Goal: Task Accomplishment & Management: Use online tool/utility

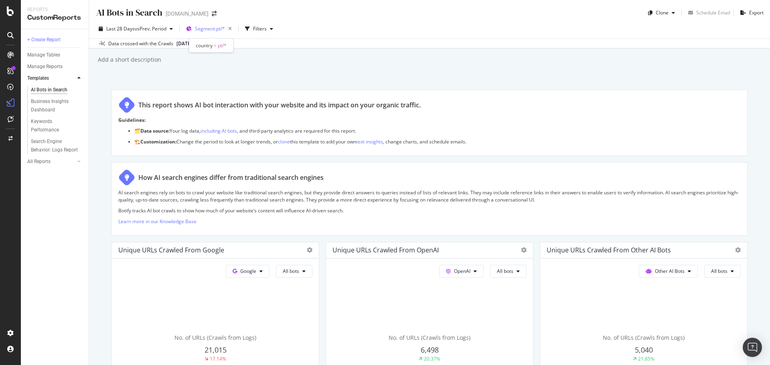
click at [223, 28] on span "Segment: pt/*" at bounding box center [210, 28] width 30 height 7
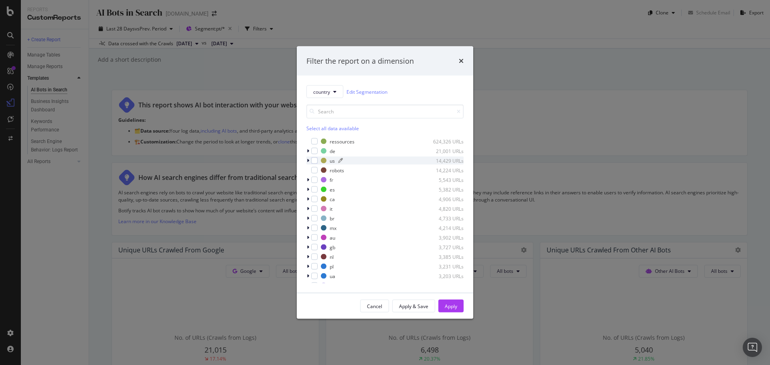
scroll to position [160, 0]
click at [316, 201] on div "modal" at bounding box center [314, 202] width 6 height 6
click at [453, 308] on div "Apply" at bounding box center [450, 306] width 12 height 7
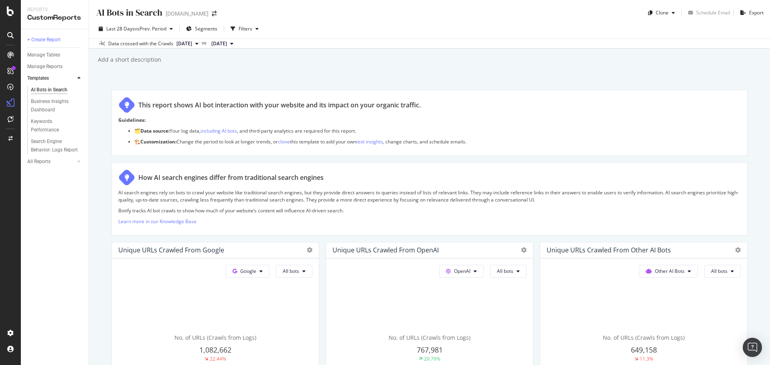
click at [227, 43] on span "[DATE]" at bounding box center [219, 43] width 16 height 7
click at [204, 71] on div "AI Bots in Search AI Bots in Search [DOMAIN_NAME] Clone Schedule Email Export L…" at bounding box center [429, 182] width 681 height 365
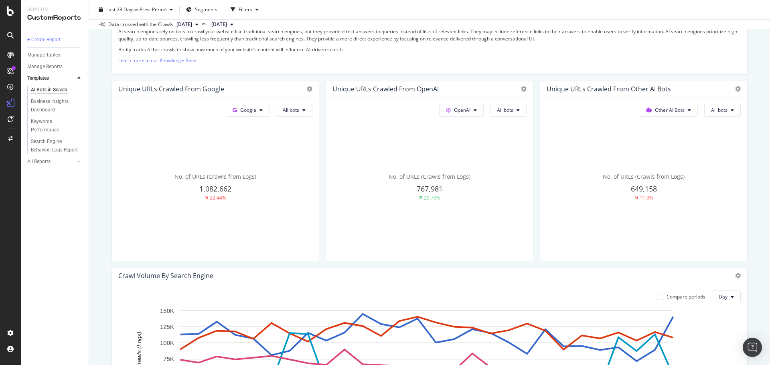
scroll to position [160, 0]
click at [298, 112] on button "All bots" at bounding box center [294, 111] width 36 height 13
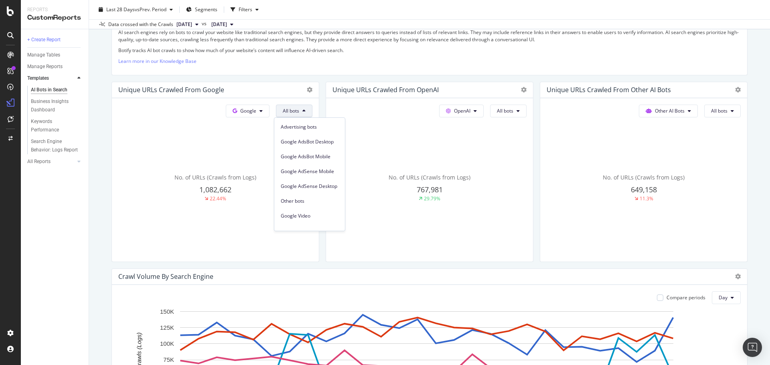
scroll to position [0, 0]
click at [301, 113] on button "All bots" at bounding box center [294, 111] width 36 height 13
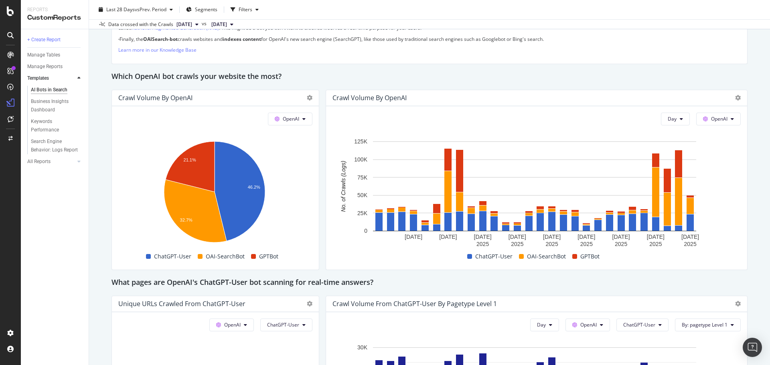
scroll to position [641, 0]
